Goal: Task Accomplishment & Management: Manage account settings

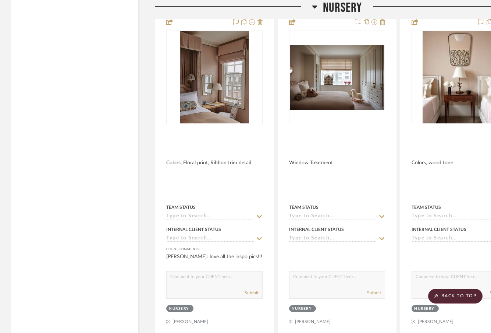
scroll to position [7489, 0]
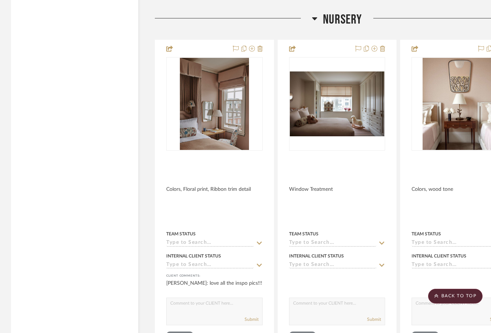
drag, startPoint x: 207, startPoint y: 107, endPoint x: 409, endPoint y: 5, distance: 226.7
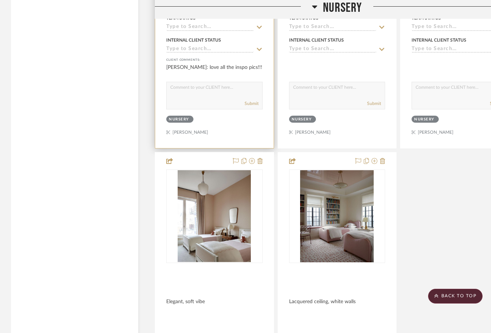
scroll to position [7705, 0]
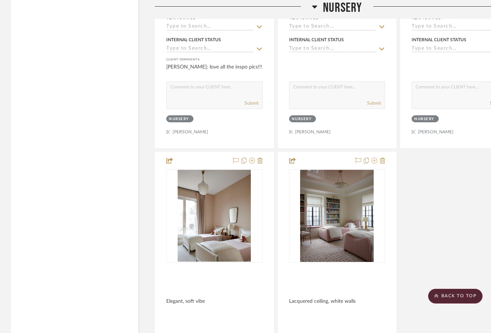
drag, startPoint x: 236, startPoint y: 207, endPoint x: 493, endPoint y: 16, distance: 320.5
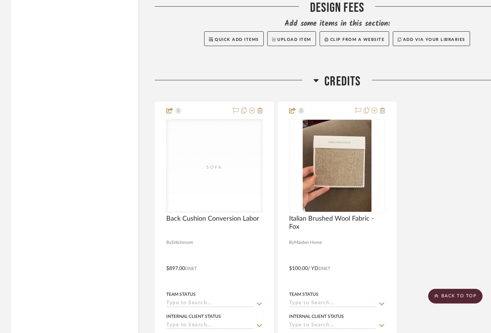
scroll to position [8232, 0]
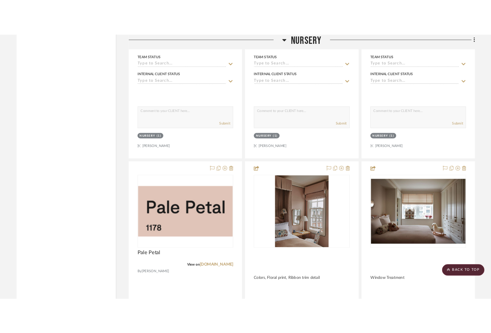
scroll to position [7711, 0]
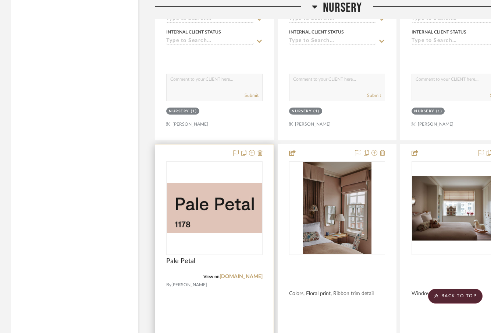
click at [211, 214] on img "0" at bounding box center [214, 208] width 95 height 50
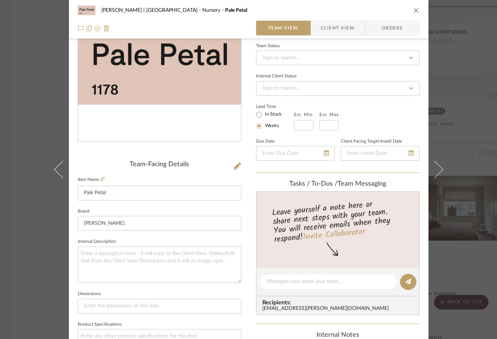
scroll to position [74, 0]
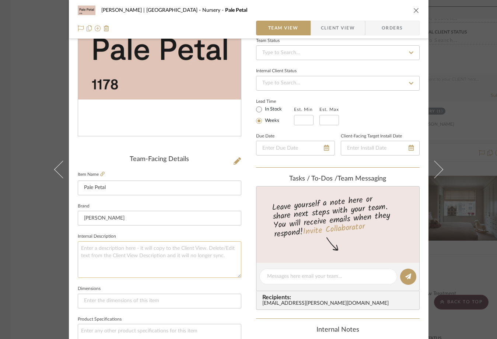
click at [159, 253] on textarea at bounding box center [159, 259] width 163 height 36
paste textarea "This soft red blooms with a pleasing pink hue."
type textarea "This soft red blooms with a pleasing pink hue."
click at [157, 233] on fieldset "Internal Description This soft red blooms with a pleasing pink hue." at bounding box center [159, 254] width 163 height 46
click at [39, 143] on div "Ferree | Brooklyn Heights Nursery Pale Petal Team View Client View Orders Team-…" at bounding box center [248, 169] width 497 height 339
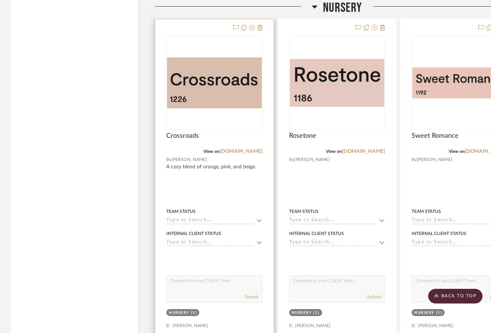
scroll to position [7503, 0]
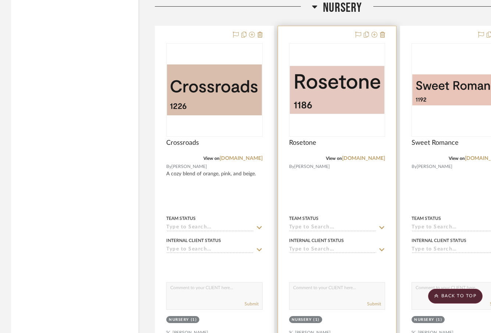
click at [326, 87] on img "0" at bounding box center [337, 90] width 95 height 48
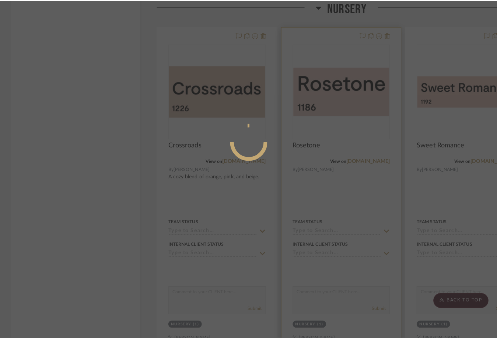
scroll to position [0, 0]
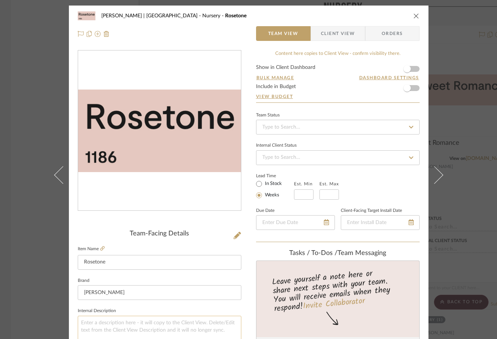
click at [169, 321] on textarea at bounding box center [159, 333] width 163 height 36
paste textarea "A mid-toned pink that is both earthen and elegant."
type textarea "A mid-toned pink that is both earthen and elegant."
click at [40, 116] on div "Ferree | Brooklyn Heights Nursery Rosetone Team View Client View Orders Team-Fa…" at bounding box center [248, 169] width 497 height 339
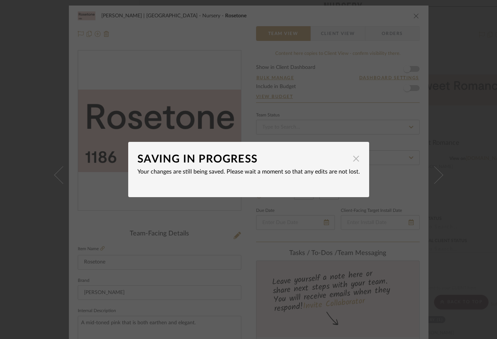
click at [353, 158] on span "button" at bounding box center [356, 158] width 15 height 15
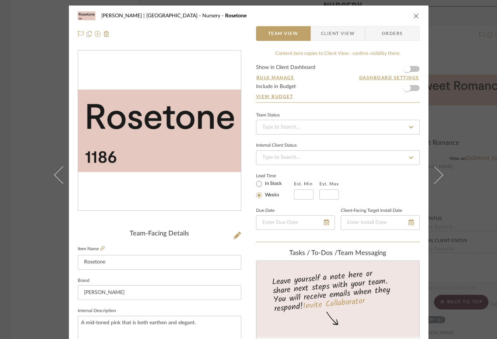
click at [413, 14] on icon "close" at bounding box center [416, 16] width 6 height 6
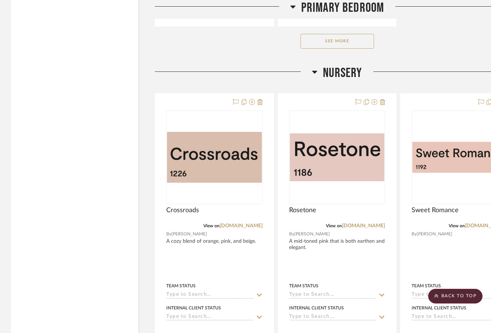
scroll to position [7438, 1]
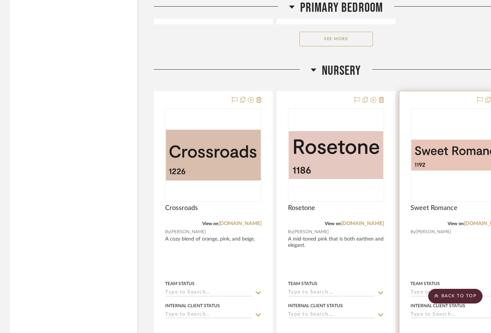
click at [438, 153] on img "0" at bounding box center [459, 155] width 95 height 31
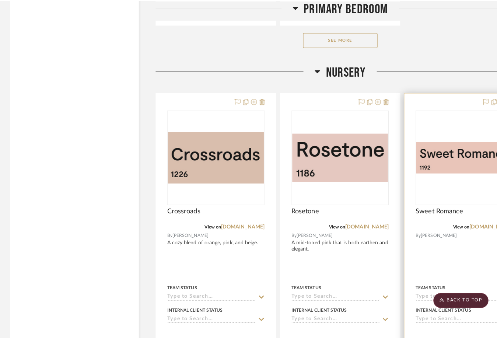
scroll to position [0, 0]
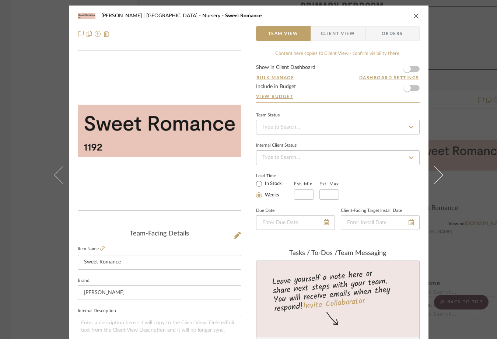
click at [152, 325] on textarea at bounding box center [159, 333] width 163 height 36
paste textarea "This soft, rosy pink delivers a flattering glow."
type textarea "This soft, rosy pink delivers a flattering glow."
click at [36, 149] on div "Ferree | Brooklyn Heights Nursery Sweet Romance Team View Client View Orders Te…" at bounding box center [248, 169] width 497 height 339
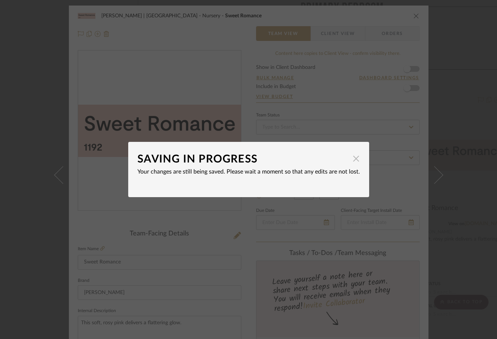
click at [354, 162] on span "button" at bounding box center [356, 158] width 15 height 15
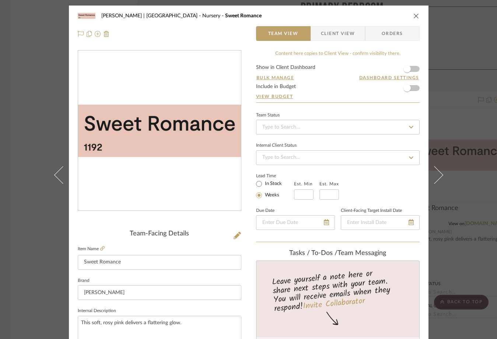
click at [413, 16] on icon "close" at bounding box center [416, 16] width 6 height 6
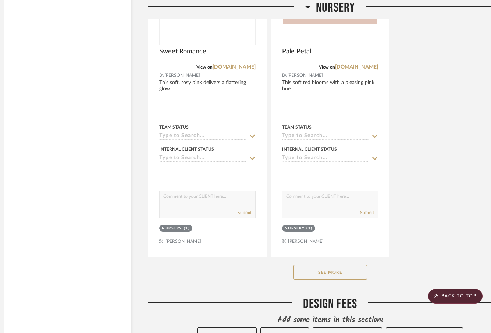
scroll to position [8281, 7]
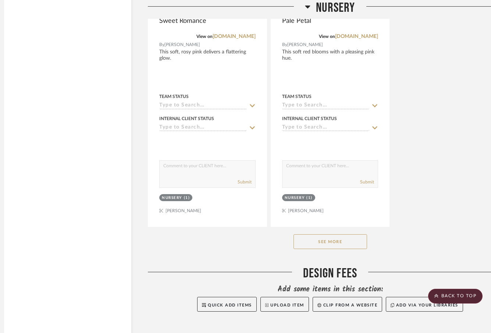
click at [307, 234] on button "See More" at bounding box center [331, 241] width 74 height 15
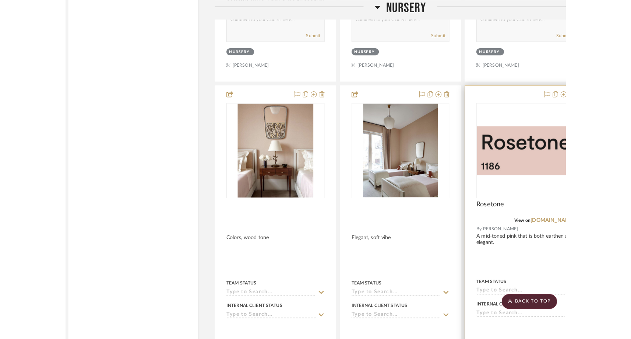
scroll to position [7754, 0]
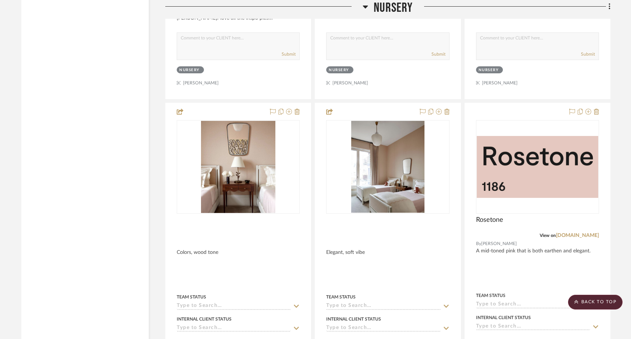
drag, startPoint x: 420, startPoint y: 149, endPoint x: 253, endPoint y: 4, distance: 220.8
